Goal: Task Accomplishment & Management: Manage account settings

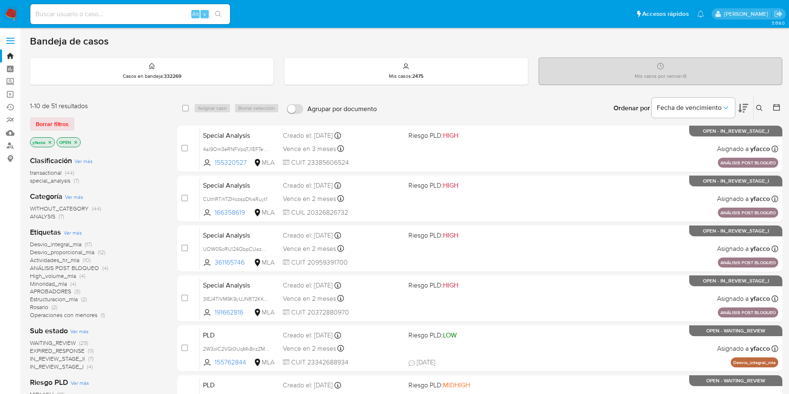
drag, startPoint x: 122, startPoint y: 27, endPoint x: 125, endPoint y: 12, distance: 15.3
click at [124, 22] on nav "Pausado Ver notificaciones Alt s Accesos rápidos Presiona las siguientes teclas…" at bounding box center [394, 14] width 789 height 28
click at [125, 12] on input at bounding box center [130, 14] width 200 height 11
paste input "5kEF7q0BLOtbvSzGQq1hwc8F"
type input "5kEF7q0BLOtbvSzGQq1hwc8F"
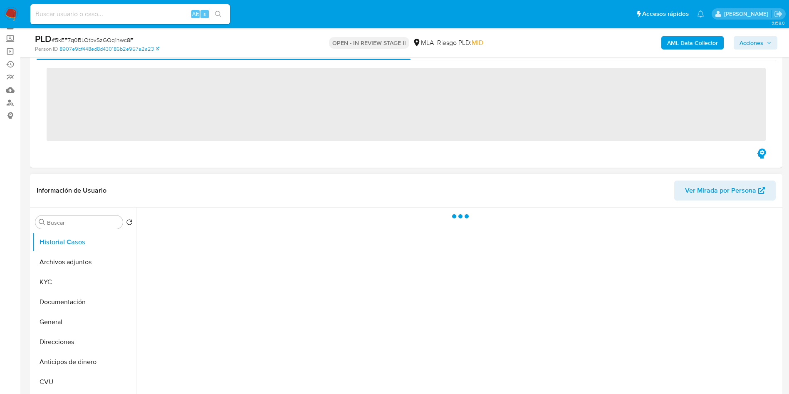
scroll to position [62, 0]
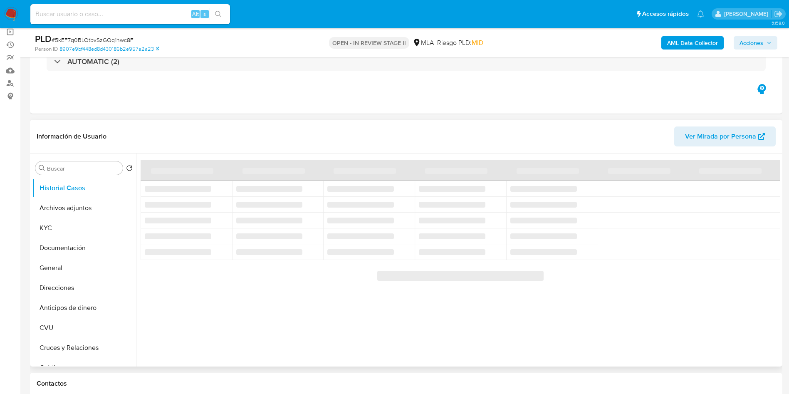
select select "10"
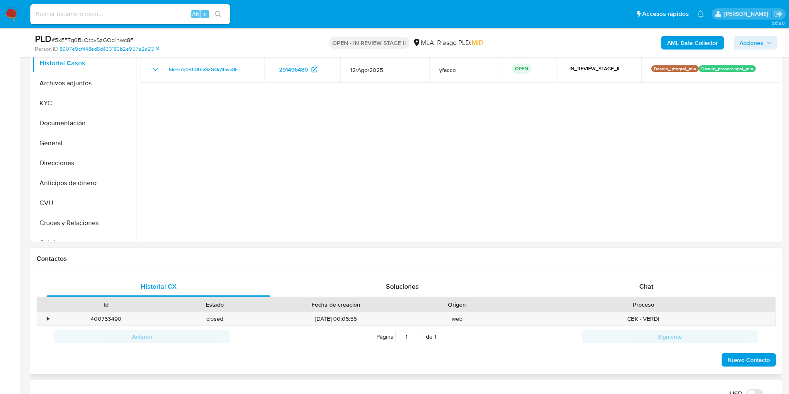
click at [670, 271] on div "Historial CX Soluciones Chat Id Estado Fecha de creación Origen Proceso • 40075…" at bounding box center [406, 322] width 752 height 104
click at [651, 291] on div "Chat" at bounding box center [646, 287] width 224 height 20
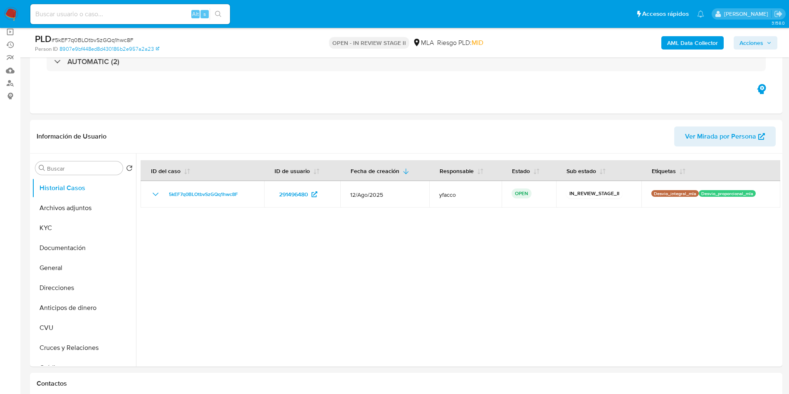
click at [704, 47] on b "AML Data Collector" at bounding box center [692, 42] width 51 height 13
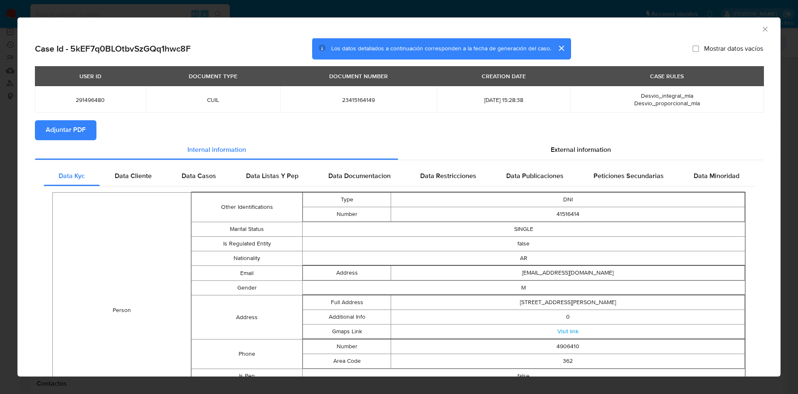
click at [75, 126] on span "Adjuntar PDF" at bounding box center [66, 130] width 40 height 18
click at [579, 150] on span "External information" at bounding box center [581, 150] width 60 height 10
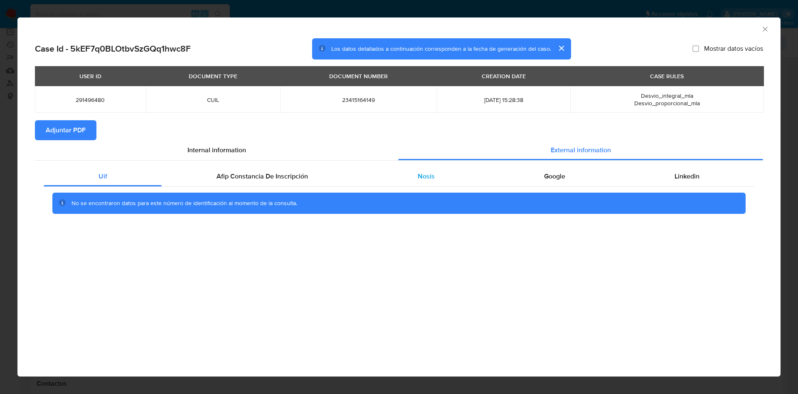
click at [430, 180] on span "Nosis" at bounding box center [426, 176] width 17 height 10
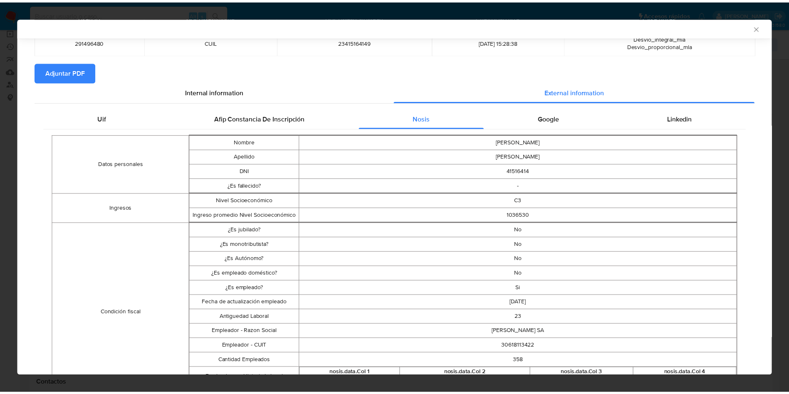
scroll to position [123, 0]
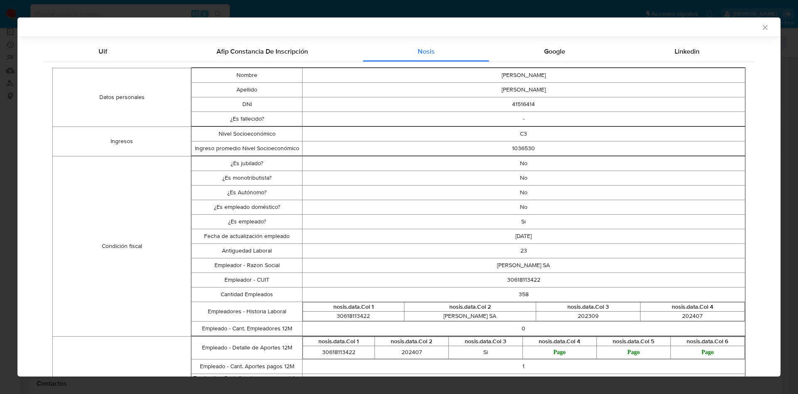
click at [505, 277] on td "30618113422" at bounding box center [523, 279] width 443 height 15
copy td "30618113422"
click at [755, 32] on div "AML Data Collector" at bounding box center [398, 26] width 763 height 19
click at [761, 26] on icon "Cerrar ventana" at bounding box center [765, 27] width 8 height 8
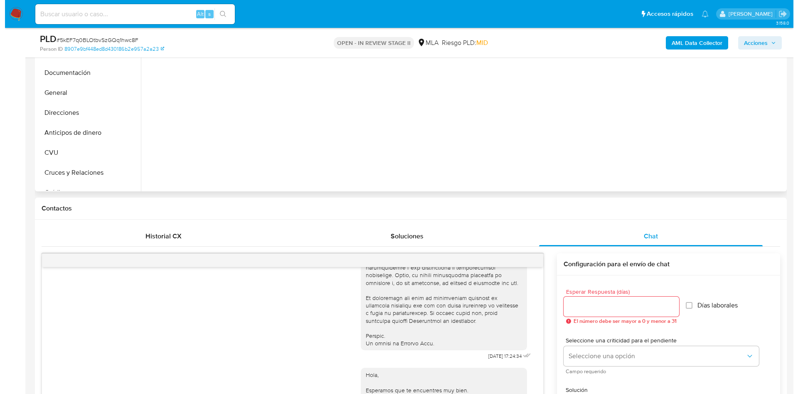
scroll to position [125, 0]
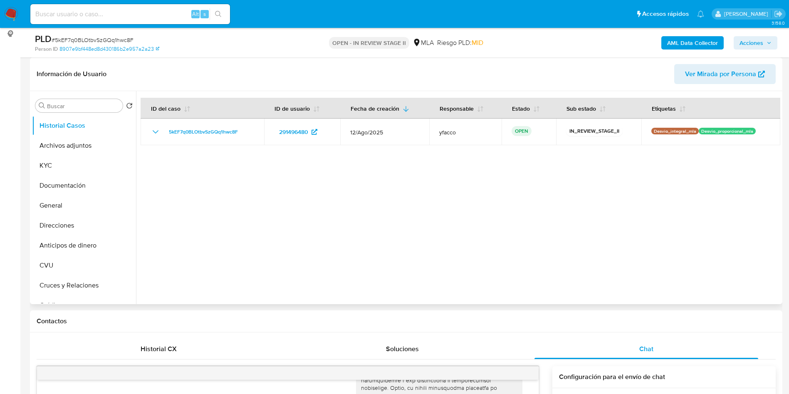
click at [392, 174] on div at bounding box center [458, 197] width 644 height 213
click at [698, 35] on div "AML Data Collector Acciones" at bounding box center [654, 43] width 245 height 20
click at [684, 48] on b "AML Data Collector" at bounding box center [692, 42] width 51 height 13
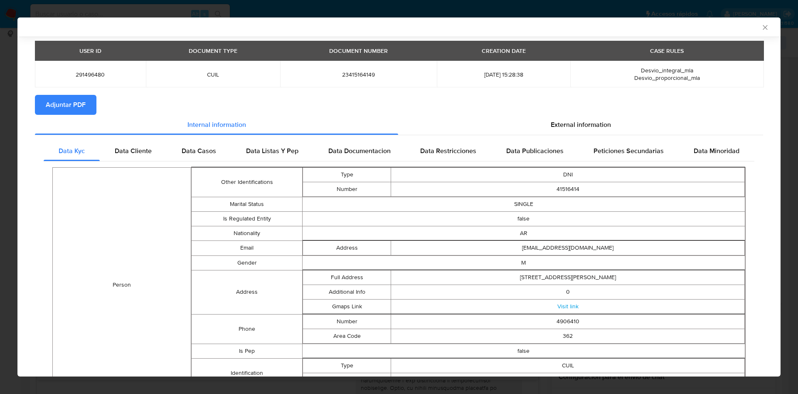
scroll to position [61, 0]
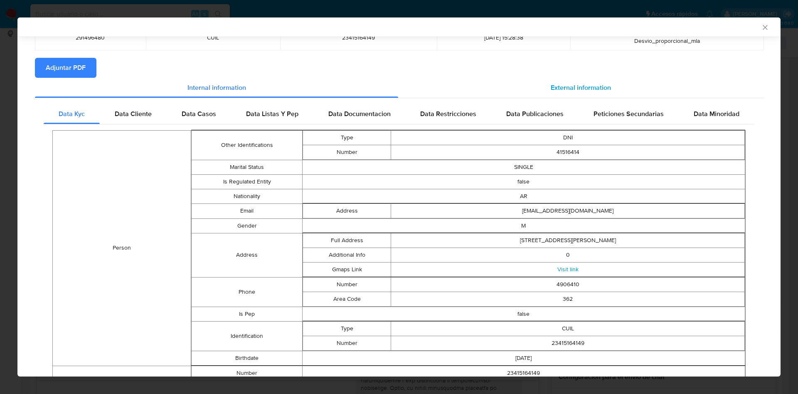
click at [586, 92] on div "External information" at bounding box center [580, 88] width 365 height 20
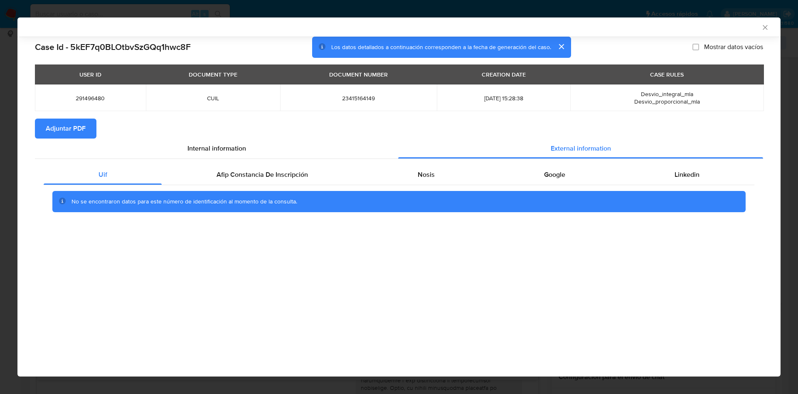
click at [765, 29] on icon "Cerrar ventana" at bounding box center [765, 27] width 8 height 8
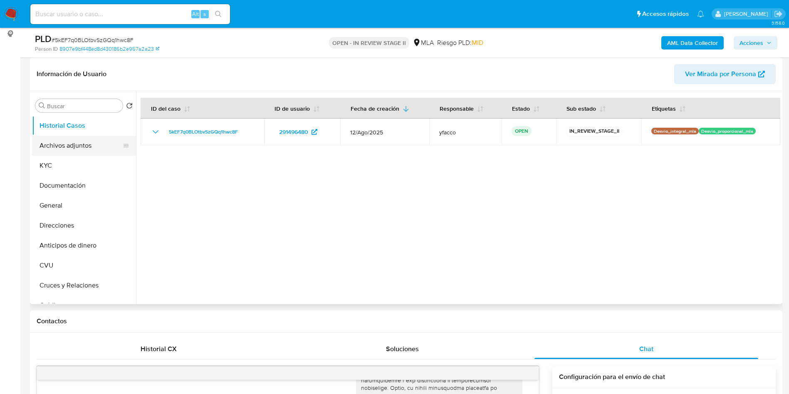
click at [85, 154] on button "Archivos adjuntos" at bounding box center [80, 146] width 97 height 20
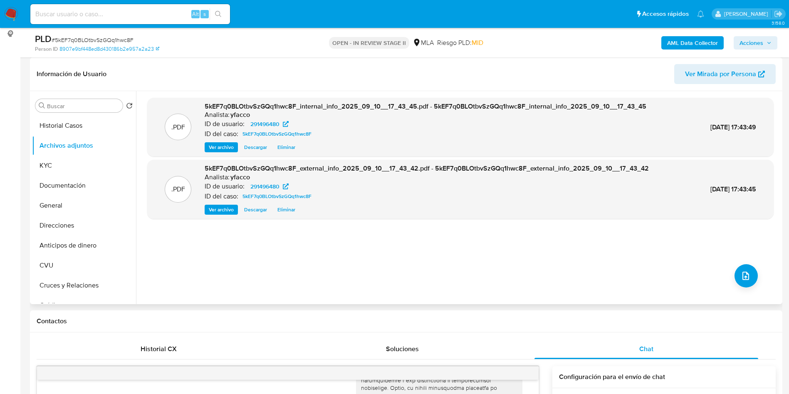
click at [754, 275] on div ".PDF 5kEF7q0BLOtbvSzGQq1hwc8F_internal_info_2025_09_10__17_43_45.pdf - 5kEF7q0B…" at bounding box center [460, 198] width 626 height 200
click at [741, 269] on button "upload-file" at bounding box center [745, 275] width 23 height 23
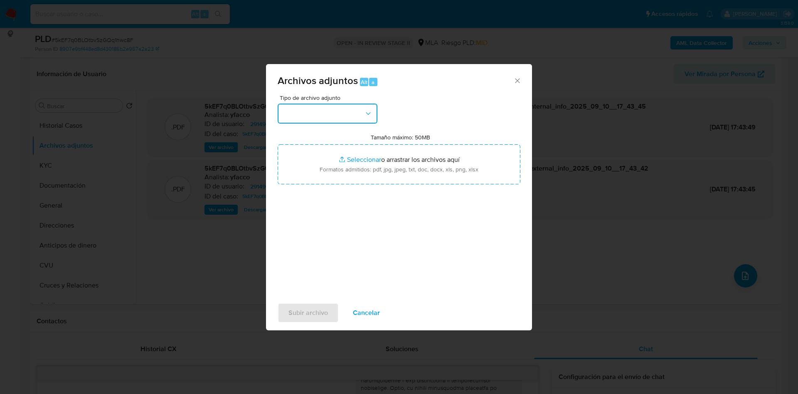
click at [337, 111] on button "button" at bounding box center [328, 114] width 100 height 20
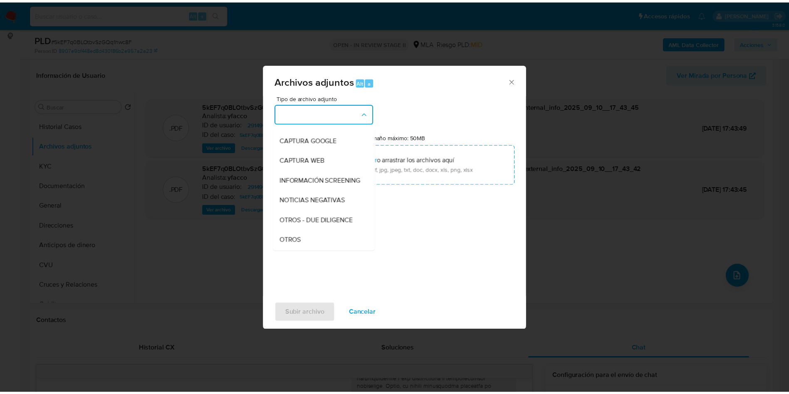
scroll to position [125, 0]
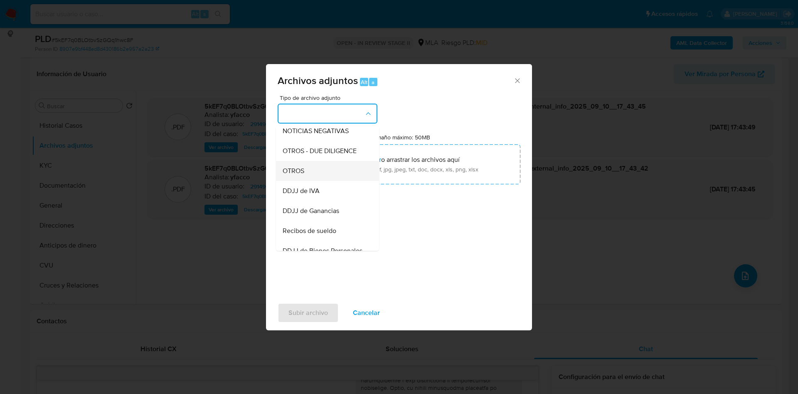
click at [309, 181] on div "OTROS" at bounding box center [325, 171] width 85 height 20
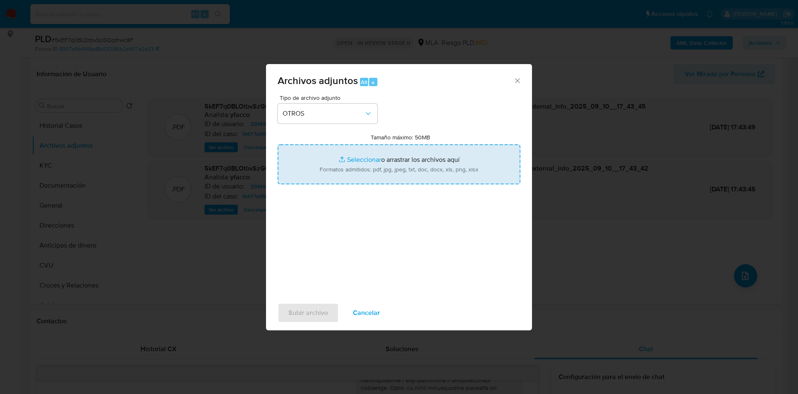
click at [357, 159] on input "Tamaño máximo: 50MB Seleccionar archivos" at bounding box center [399, 164] width 243 height 40
type input "C:\fakepath\Caselog 5kEF7q0BLOtbvSzGQq1hwc8F_2025_08_18_18_33_16.docx"
click at [368, 160] on input "Tamaño máximo: 50MB Seleccionar archivos" at bounding box center [399, 164] width 243 height 40
type input "C:\fakepath\Movimientos 291496480.xlsx"
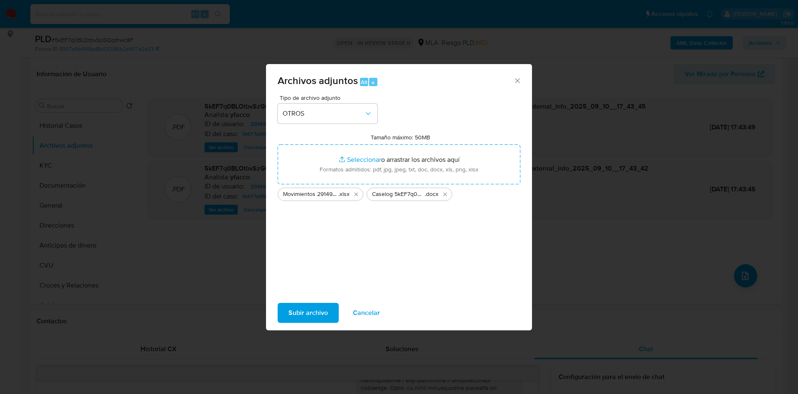
click at [300, 311] on span "Subir archivo" at bounding box center [309, 313] width 40 height 18
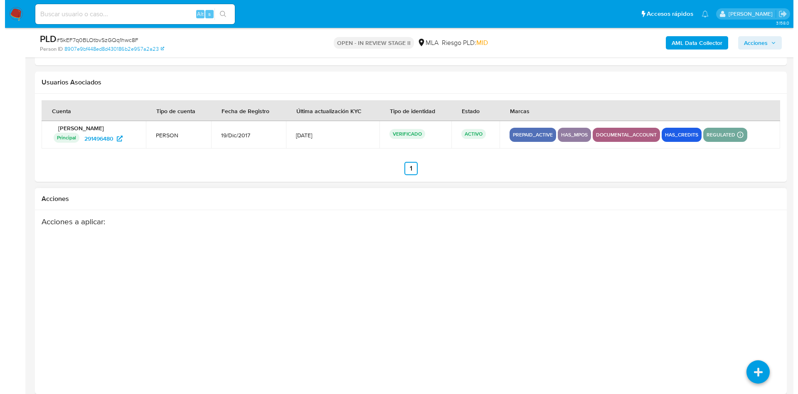
scroll to position [1470, 0]
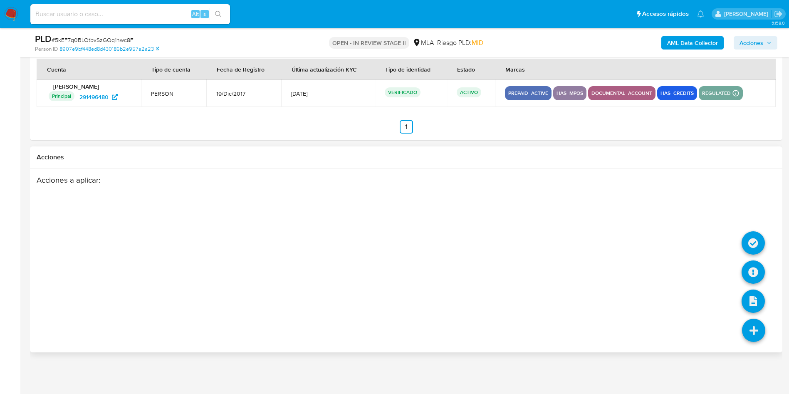
click at [752, 340] on icon at bounding box center [753, 330] width 23 height 23
click at [759, 264] on icon at bounding box center [752, 271] width 23 height 23
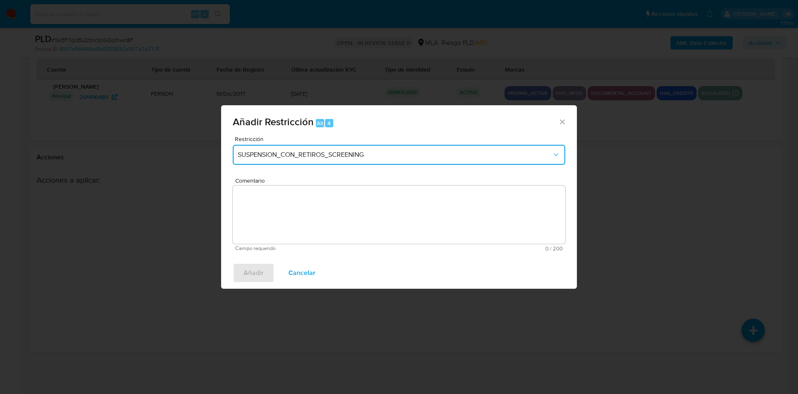
click at [340, 149] on button "SUSPENSION_CON_RETIROS_SCREENING" at bounding box center [399, 155] width 333 height 20
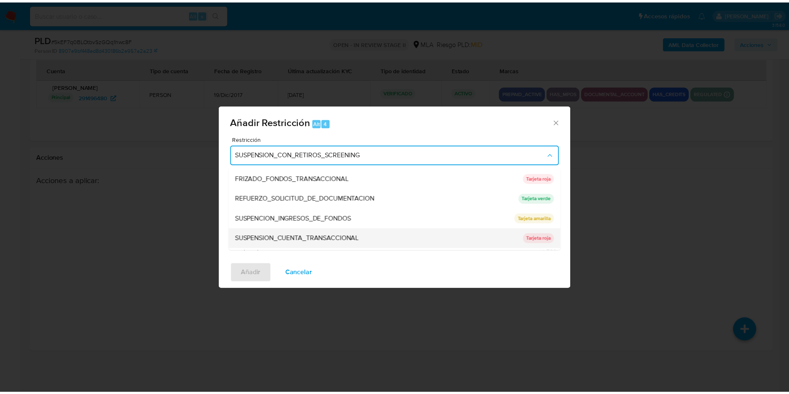
scroll to position [176, 0]
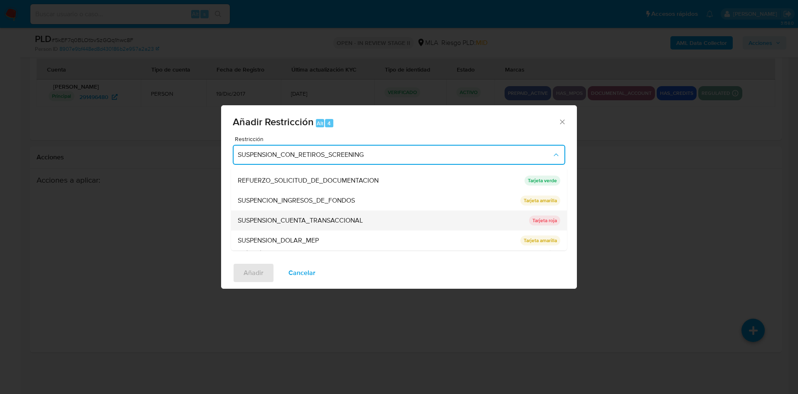
click at [343, 225] on div "SUSPENSION_CUENTA_TRANSACCIONAL" at bounding box center [381, 220] width 287 height 20
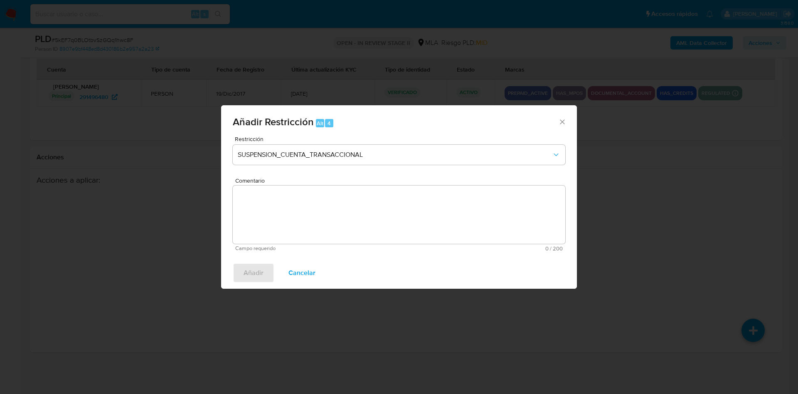
click at [343, 225] on textarea "Comentario" at bounding box center [399, 214] width 333 height 58
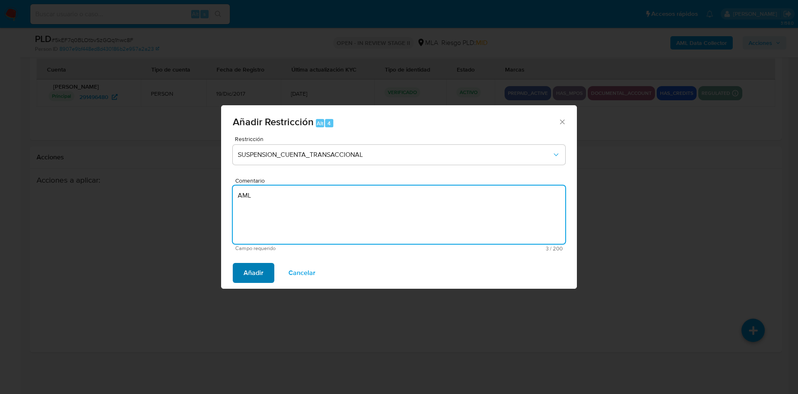
type textarea "AML"
click at [252, 267] on span "Añadir" at bounding box center [254, 273] width 20 height 18
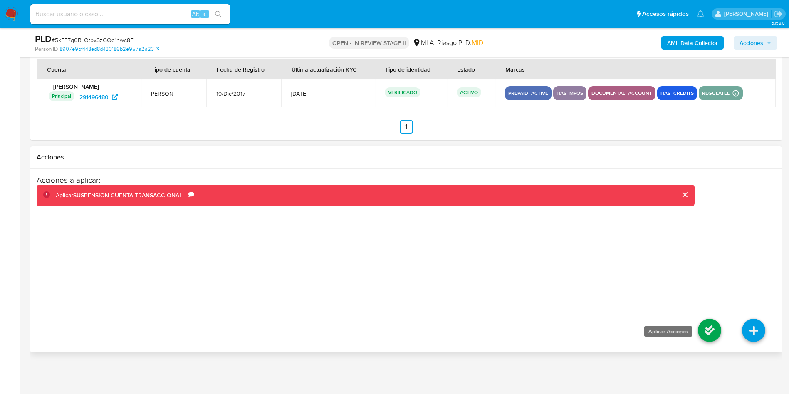
click at [708, 327] on icon at bounding box center [709, 330] width 23 height 23
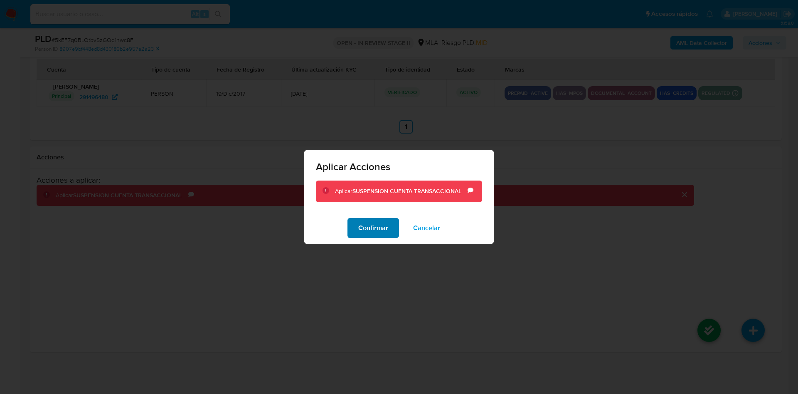
click at [373, 227] on span "Confirmar" at bounding box center [373, 228] width 30 height 18
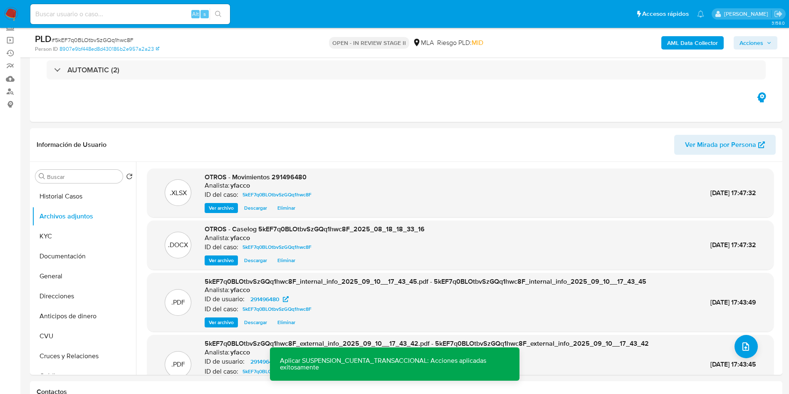
scroll to position [36, 0]
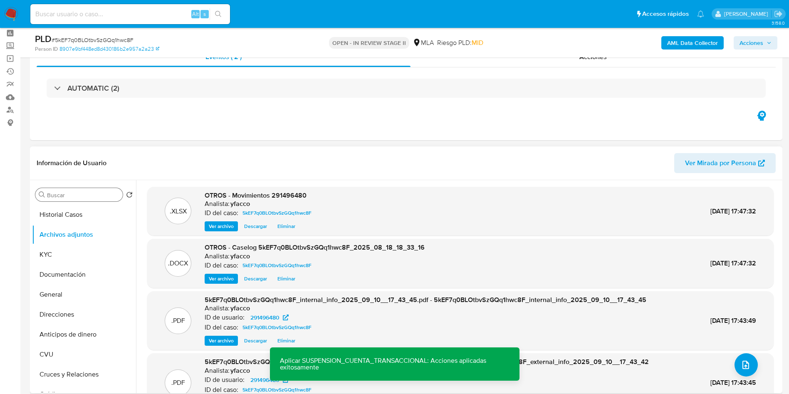
click at [84, 195] on input "Buscar" at bounding box center [83, 194] width 72 height 7
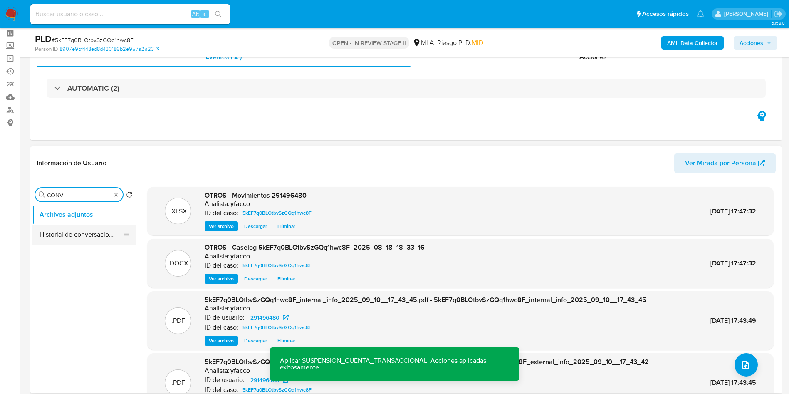
type input "CONV"
click at [95, 232] on button "Historial de conversaciones" at bounding box center [80, 235] width 97 height 20
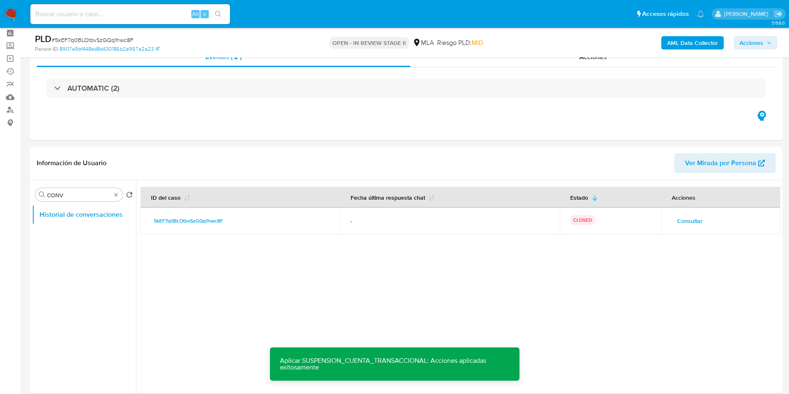
click at [747, 46] on span "Acciones" at bounding box center [751, 42] width 24 height 13
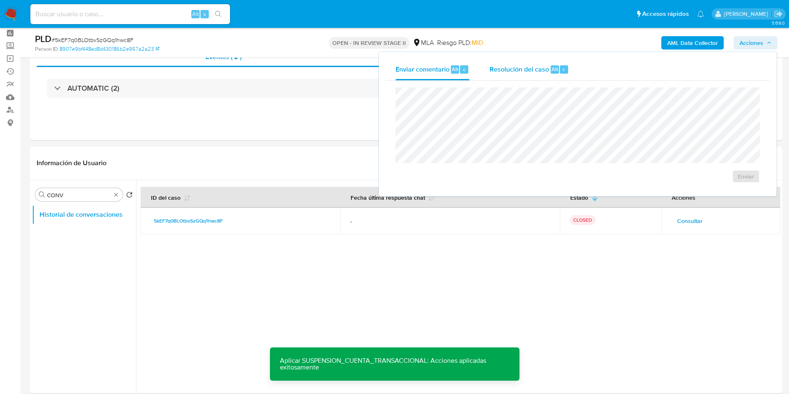
click at [539, 70] on span "Resolución del caso" at bounding box center [518, 69] width 59 height 10
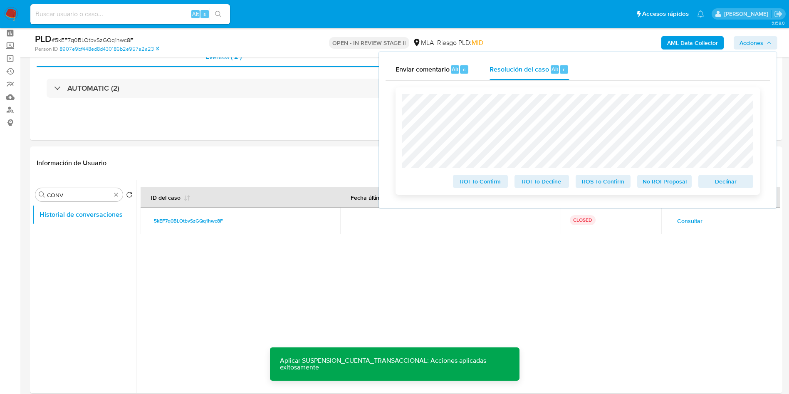
click at [606, 183] on span "ROS To Confirm" at bounding box center [602, 181] width 43 height 12
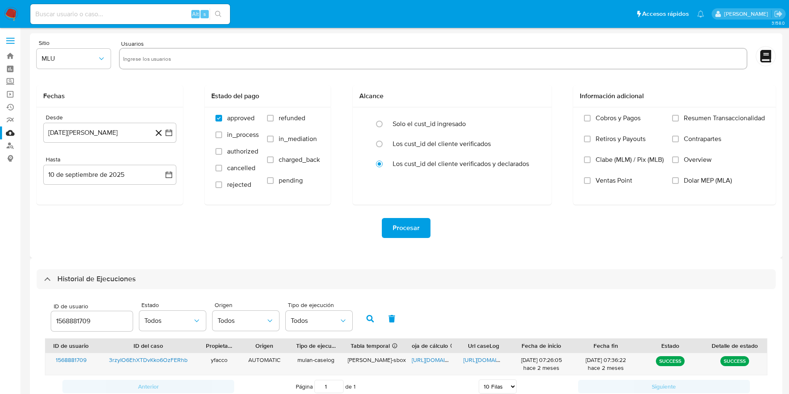
select select "10"
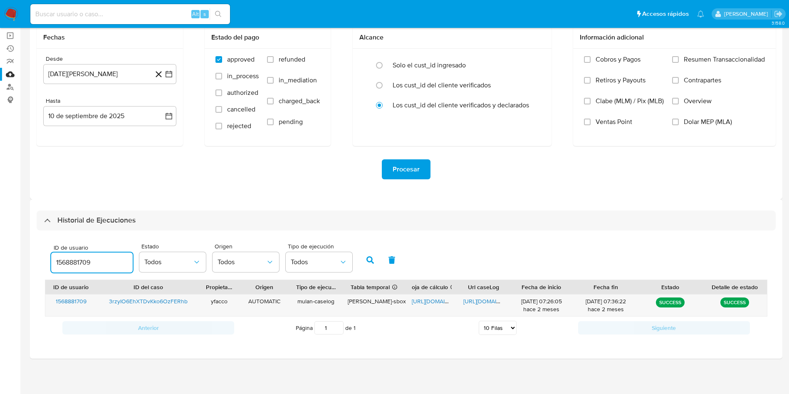
drag, startPoint x: 100, startPoint y: 265, endPoint x: 0, endPoint y: 222, distance: 109.1
click at [0, 222] on section "Bandeja Tablero Screening Búsqueda en Listas Watchlist Herramientas Operaciones…" at bounding box center [394, 167] width 789 height 452
type input "291496480"
click at [363, 260] on button "button" at bounding box center [370, 260] width 22 height 20
click at [426, 299] on span "[URL][DOMAIN_NAME]" at bounding box center [440, 301] width 57 height 8
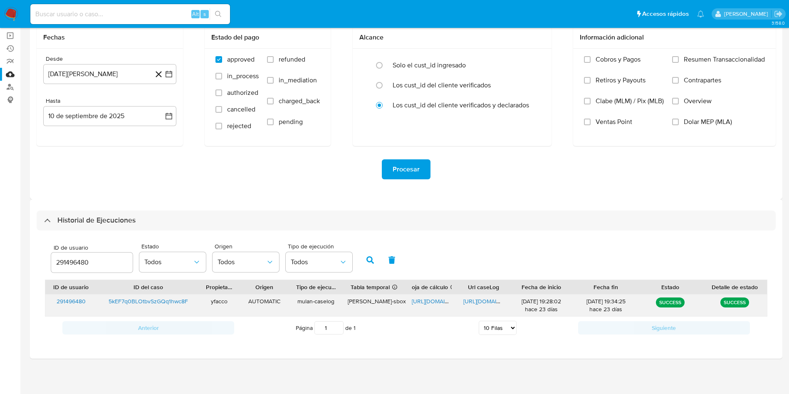
click at [469, 301] on span "[URL][DOMAIN_NAME]" at bounding box center [491, 301] width 57 height 8
drag, startPoint x: 111, startPoint y: 260, endPoint x: 43, endPoint y: 249, distance: 69.0
click at [44, 249] on div "ID de usuario 291496480 Estado Todos Origen Todos Tipo de ejecución Todos ID de…" at bounding box center [406, 288] width 739 height 117
type input "155762844"
click at [367, 262] on icon "button" at bounding box center [369, 259] width 7 height 7
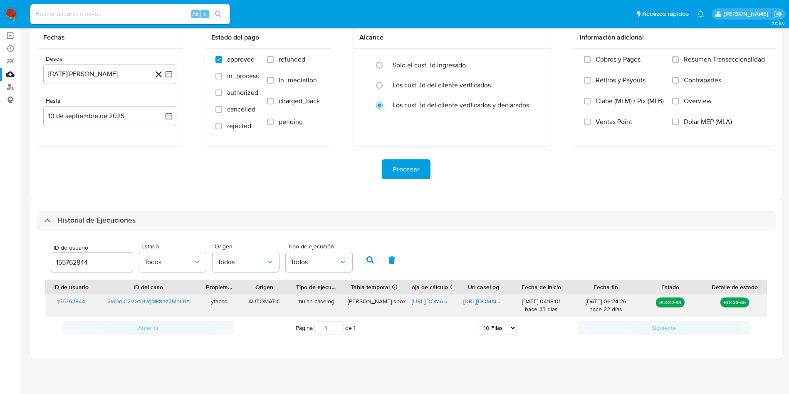
click at [434, 303] on span "[URL][DOMAIN_NAME]" at bounding box center [440, 301] width 57 height 8
click at [474, 301] on span "[URL][DOMAIN_NAME]" at bounding box center [491, 301] width 57 height 8
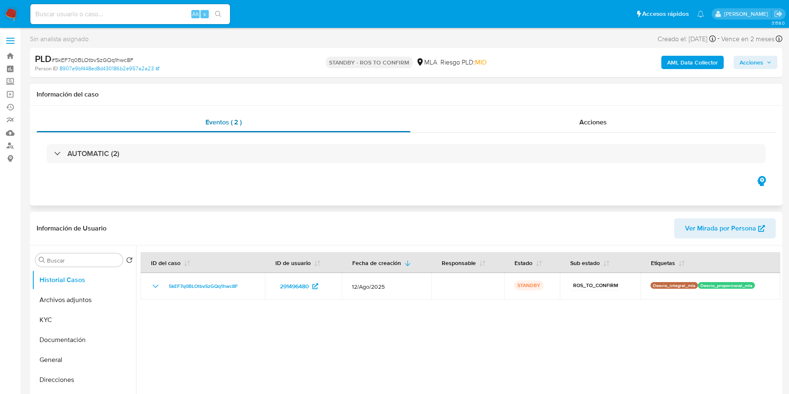
select select "10"
click at [131, 20] on div "Alt s" at bounding box center [130, 14] width 200 height 20
click at [131, 16] on input at bounding box center [130, 14] width 200 height 11
paste input "2W3oIC2VGt0UqMk8nzZMpO1z"
type input "2W3oIC2VGt0UqMk8nzZMpO1z"
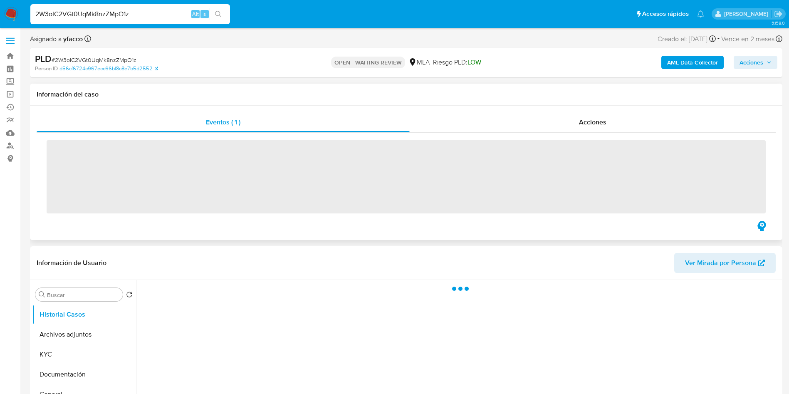
scroll to position [62, 0]
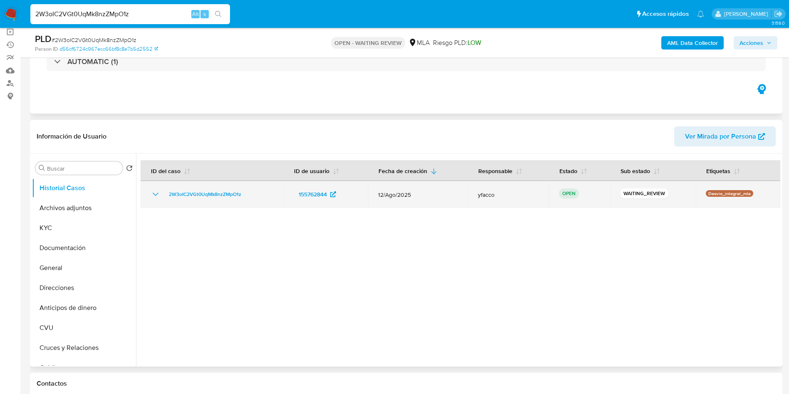
select select "10"
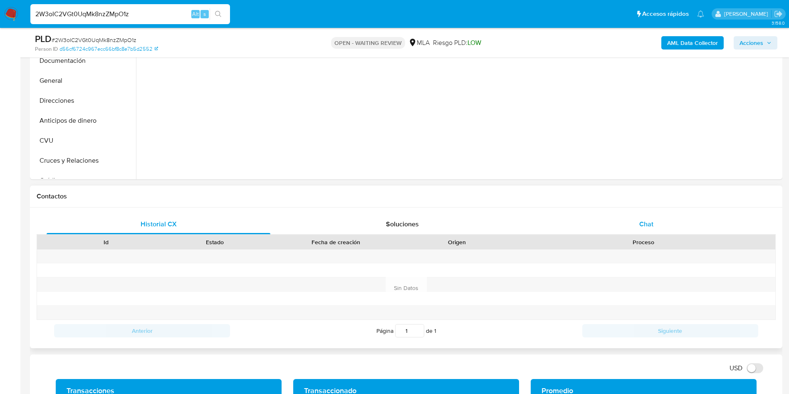
click at [644, 226] on span "Chat" at bounding box center [646, 224] width 14 height 10
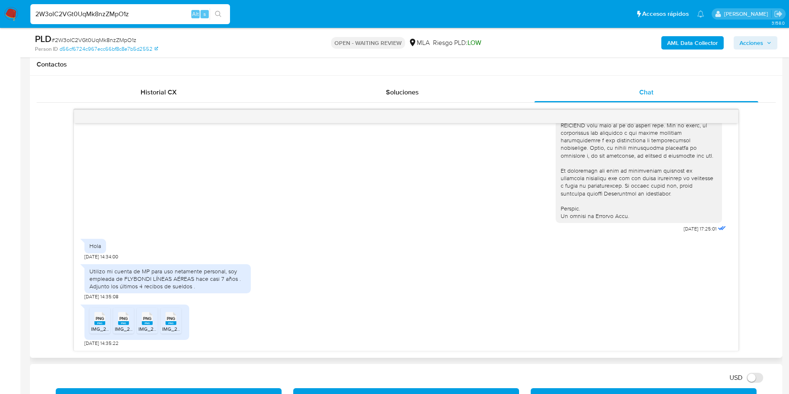
scroll to position [437, 0]
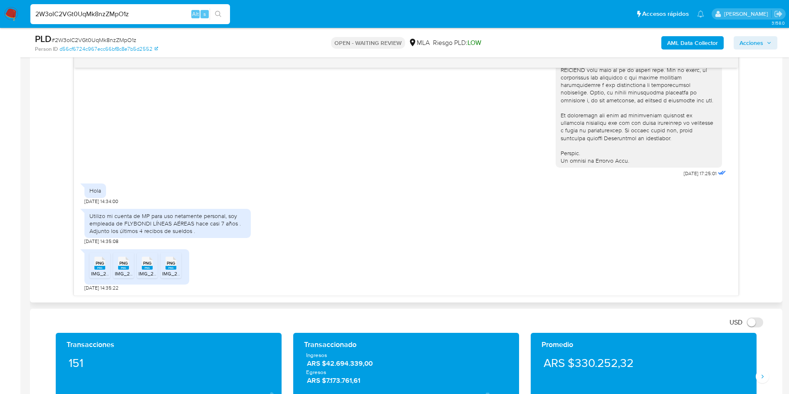
click at [99, 264] on span "PNG" at bounding box center [100, 262] width 8 height 5
click at [125, 264] on span "PNG" at bounding box center [123, 262] width 8 height 5
click at [145, 267] on rect at bounding box center [147, 268] width 11 height 4
click at [171, 268] on rect at bounding box center [171, 268] width 11 height 4
